Goal: Information Seeking & Learning: Find specific fact

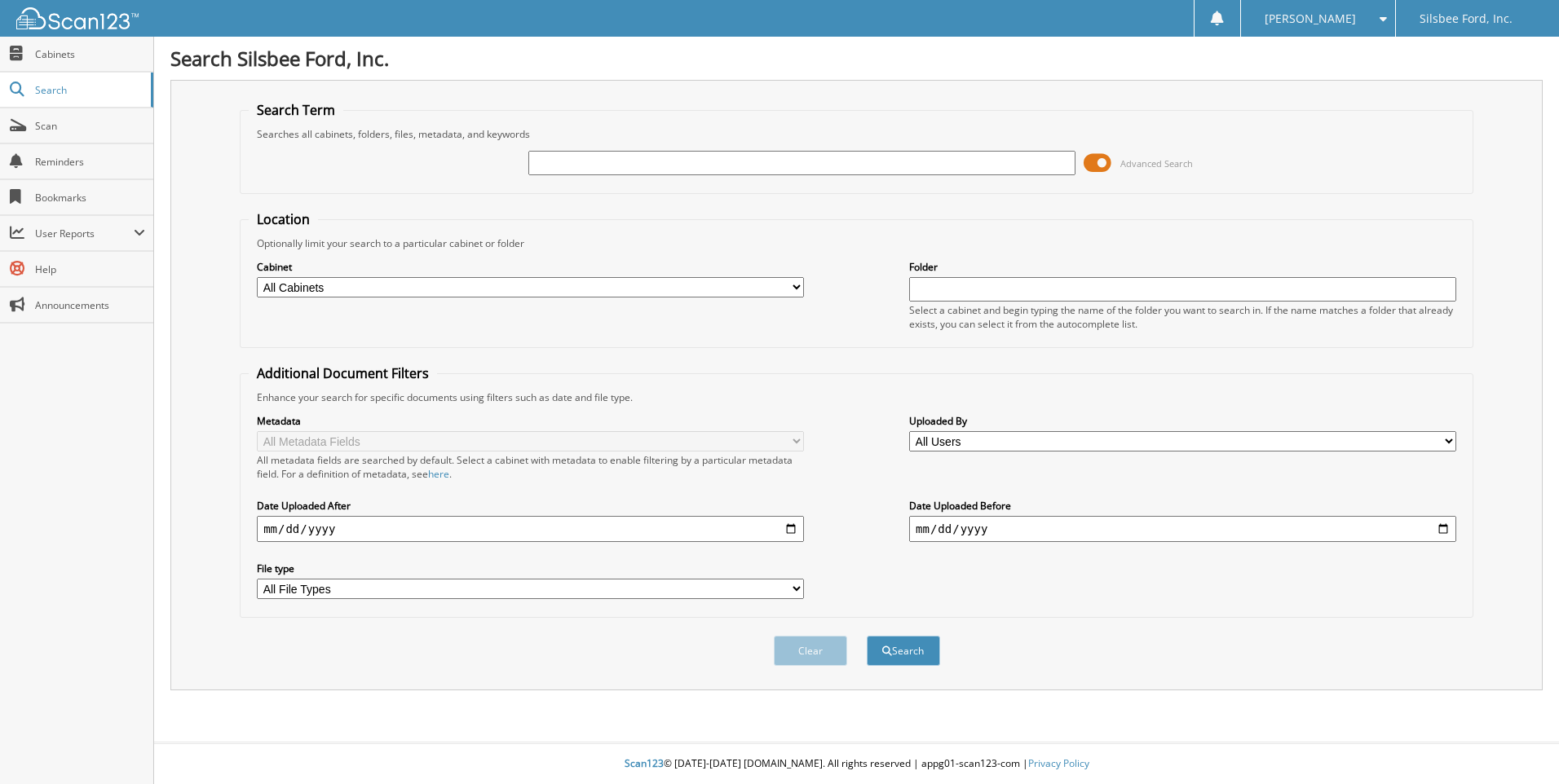
click at [689, 170] on input "text" at bounding box center [802, 163] width 547 height 24
type input "31573"
click at [867, 636] on button "Search" at bounding box center [903, 651] width 74 height 30
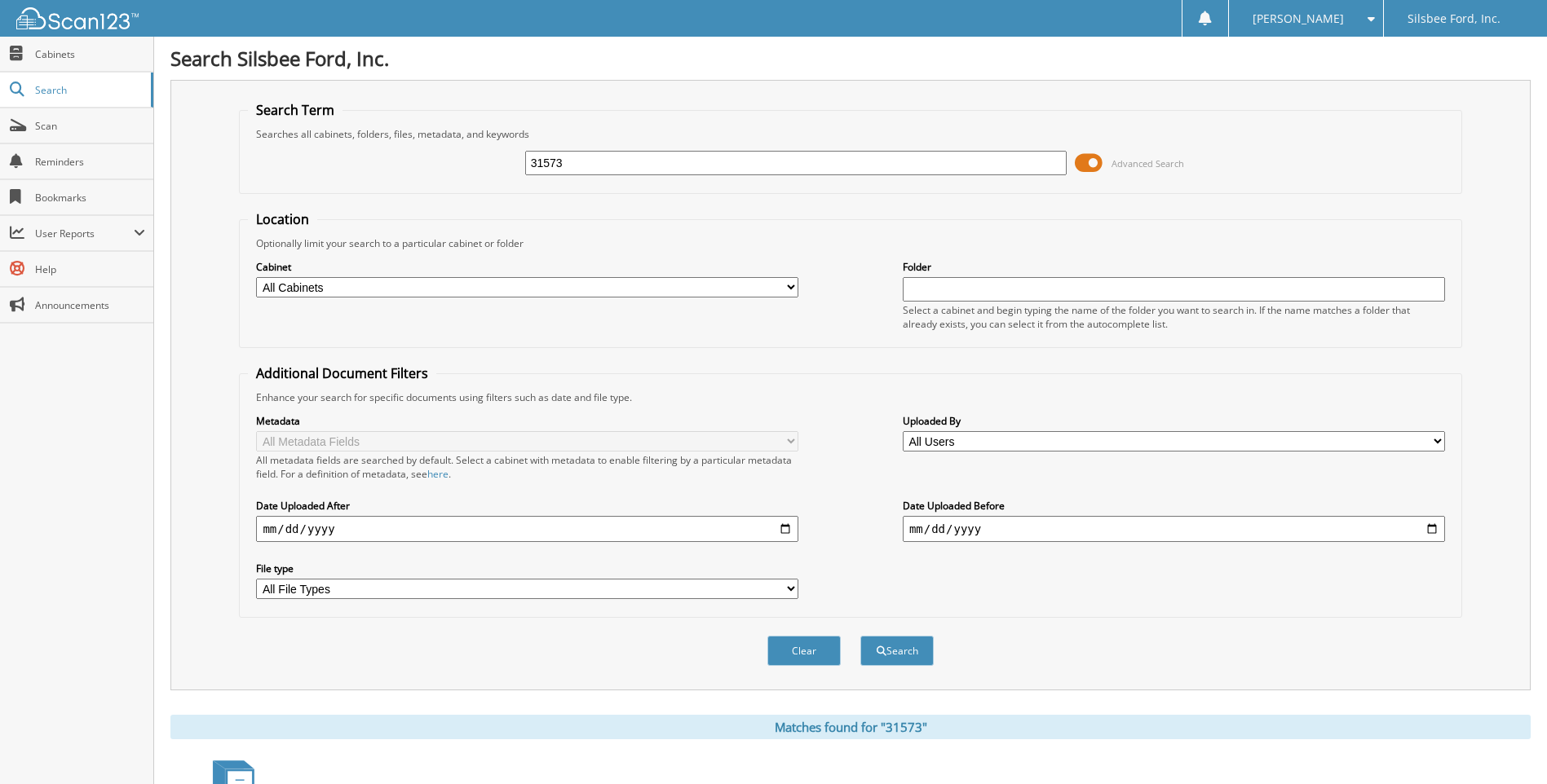
click at [611, 168] on input "31573" at bounding box center [797, 163] width 543 height 24
click at [611, 169] on input "31573" at bounding box center [797, 163] width 543 height 24
type input "RKF68572"
click at [861, 636] on button "Search" at bounding box center [897, 651] width 74 height 30
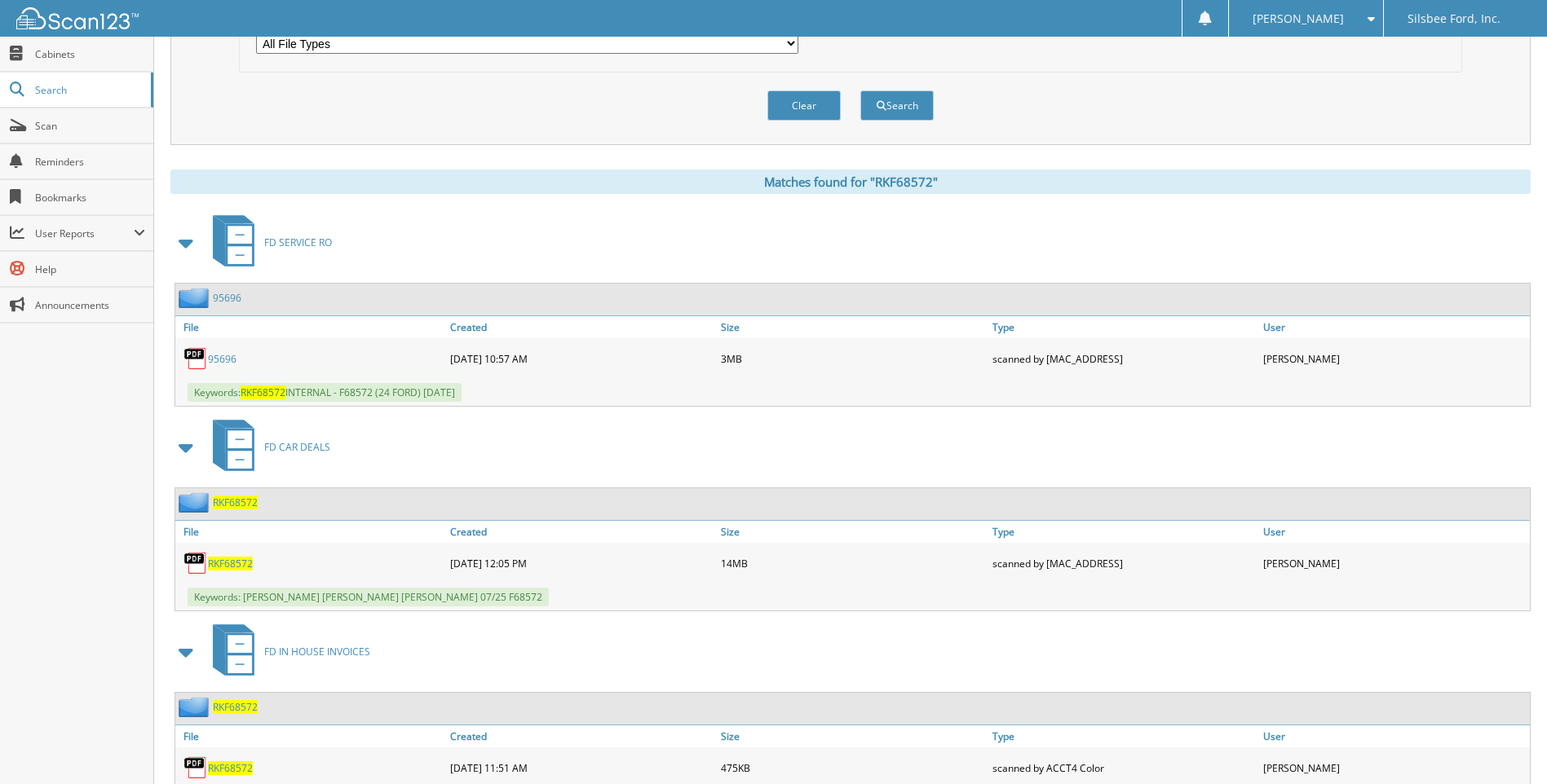
scroll to position [626, 0]
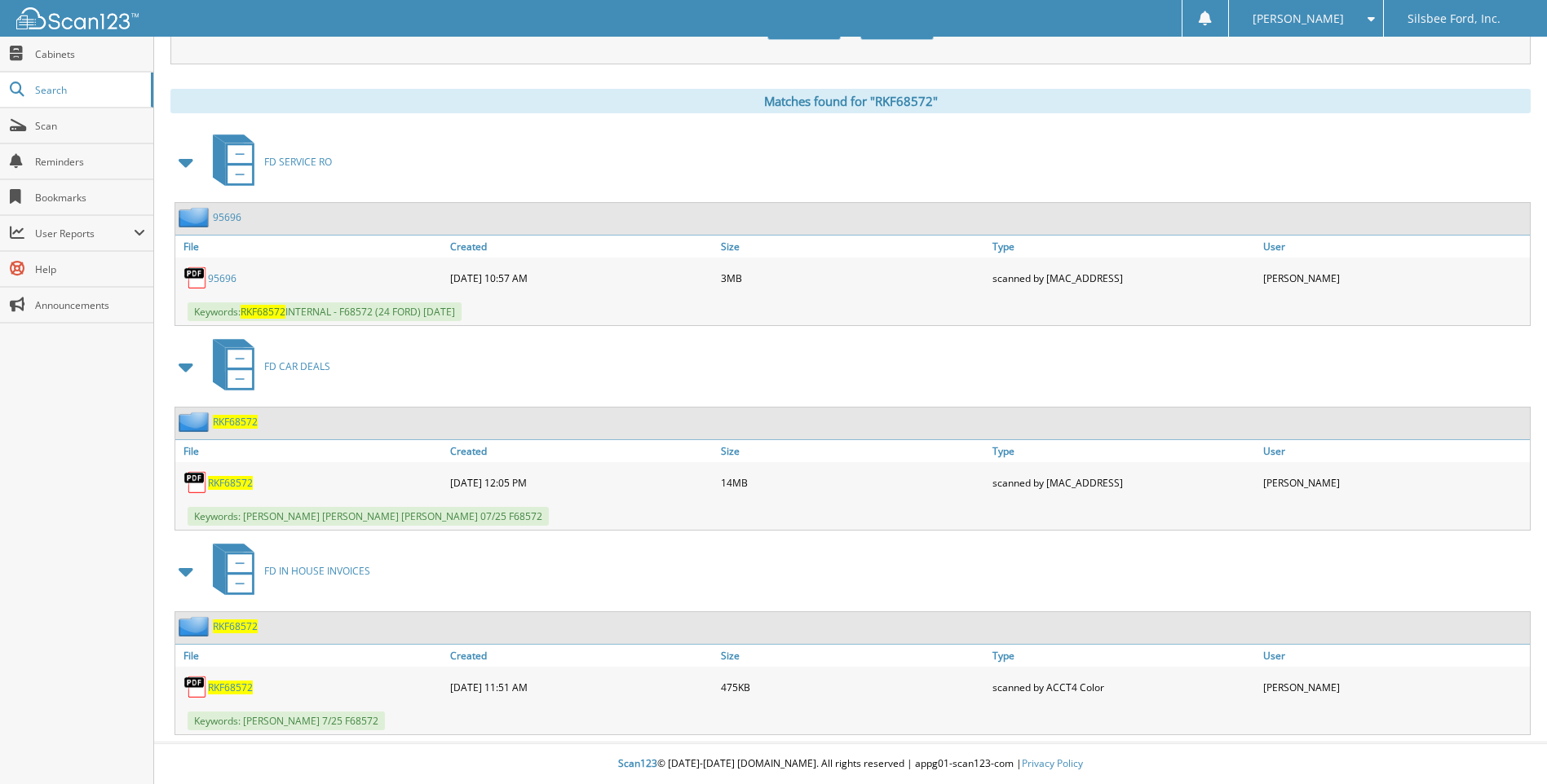
click at [241, 693] on span "RKF68572" at bounding box center [230, 688] width 45 height 14
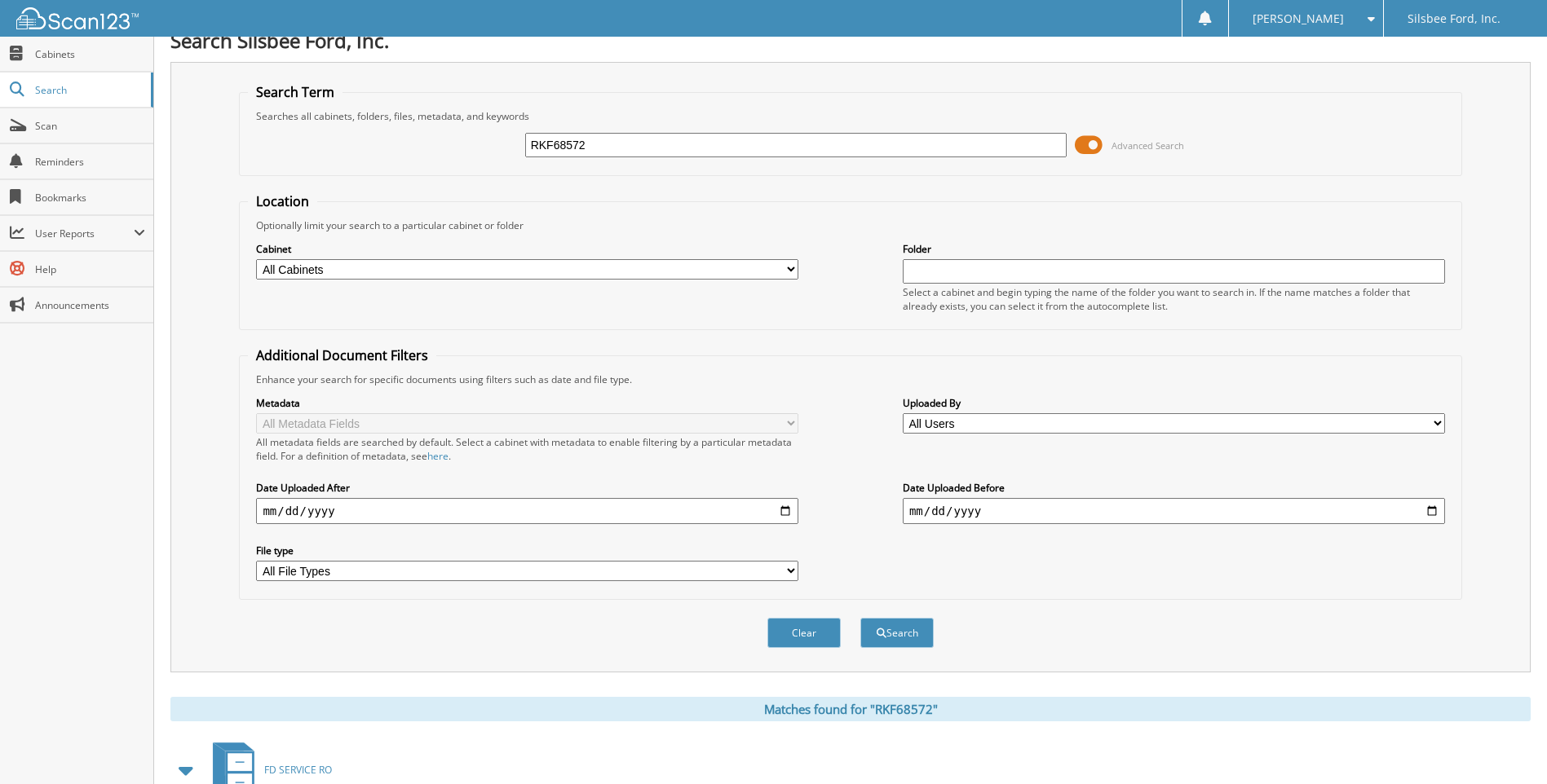
scroll to position [0, 0]
